Goal: Check status: Check status

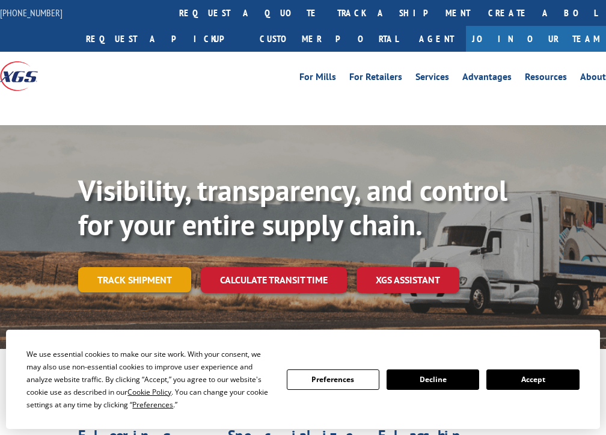
click at [146, 272] on link "Track shipment" at bounding box center [134, 279] width 113 height 25
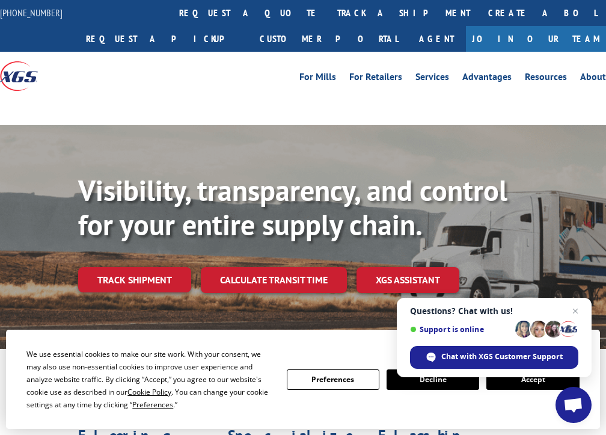
click at [526, 373] on span "Questions? Chat with us! Support is online Chat with XGS Customer Support" at bounding box center [494, 336] width 195 height 79
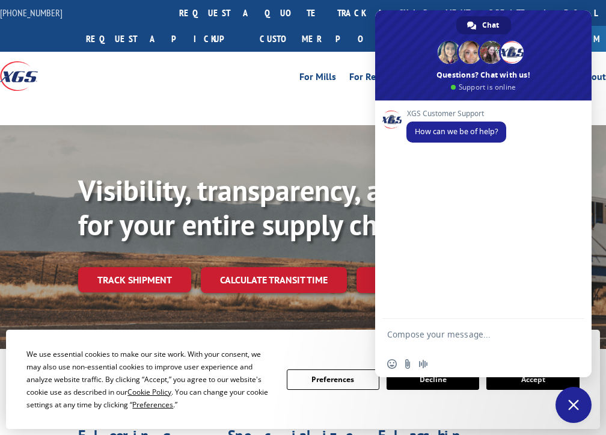
click at [273, 233] on div "Visibility, transparency, and control for your entire supply chain. Track shipm…" at bounding box center [342, 257] width 528 height 168
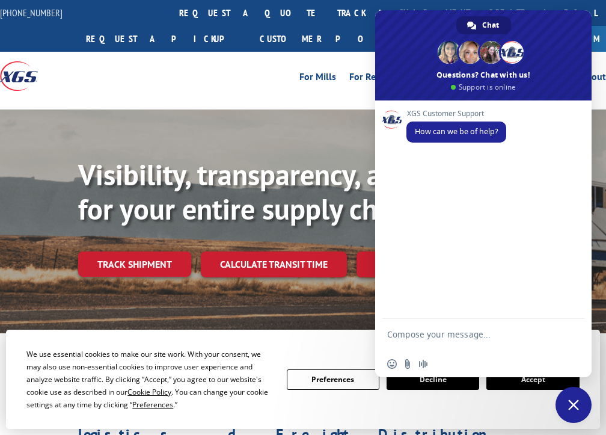
click at [532, 385] on button "Accept" at bounding box center [532, 379] width 93 height 20
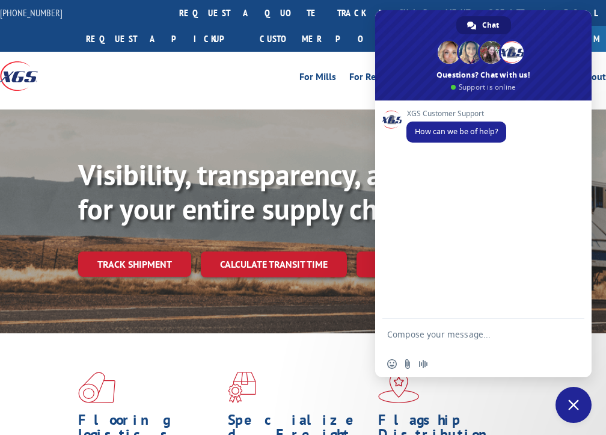
click at [573, 407] on span "Close chat" at bounding box center [573, 404] width 11 height 11
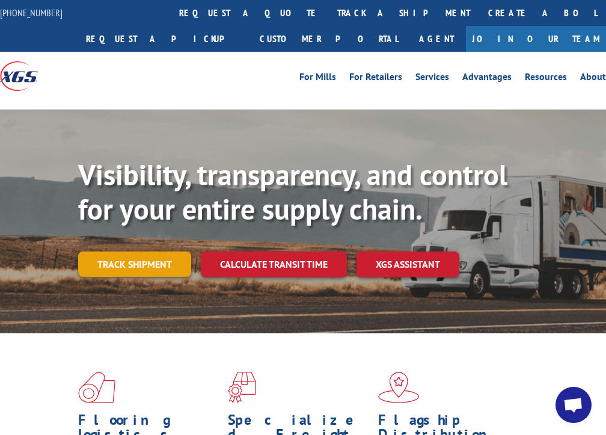
click at [122, 269] on link "Track shipment" at bounding box center [134, 263] width 113 height 25
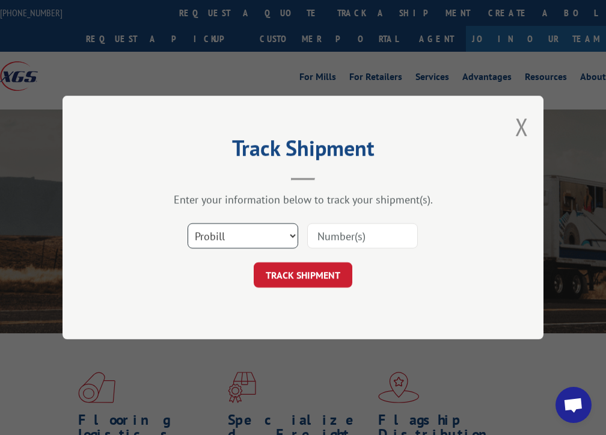
select select "bol"
click at [326, 239] on input at bounding box center [362, 235] width 111 height 25
paste input "3376177"
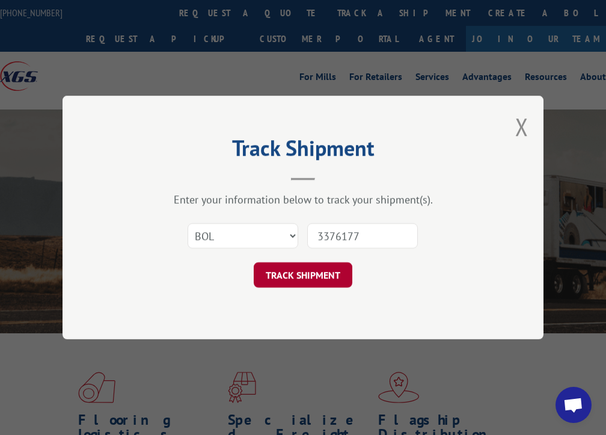
type input "3376177"
click at [311, 270] on button "TRACK SHIPMENT" at bounding box center [303, 274] width 99 height 25
